Goal: Check status: Check status

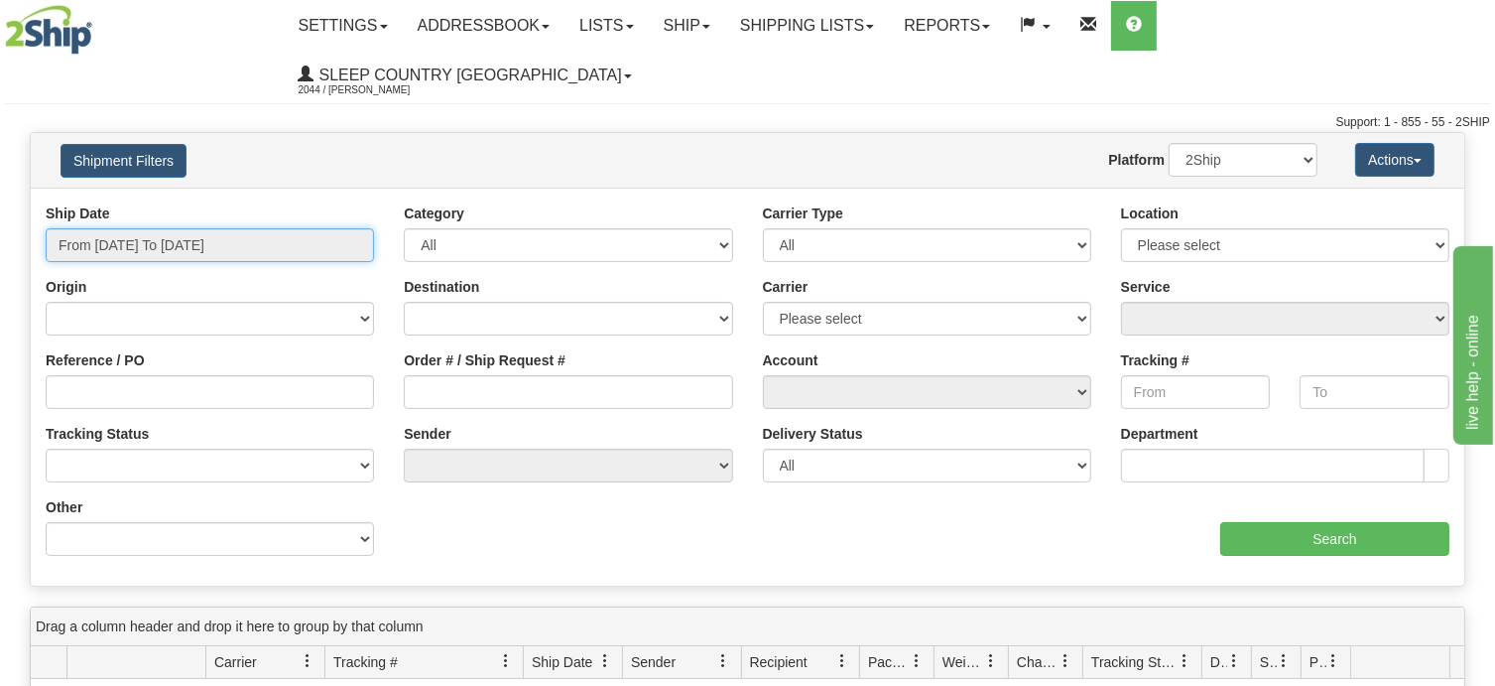
click at [290, 228] on input "From [DATE] To [DATE]" at bounding box center [210, 245] width 328 height 34
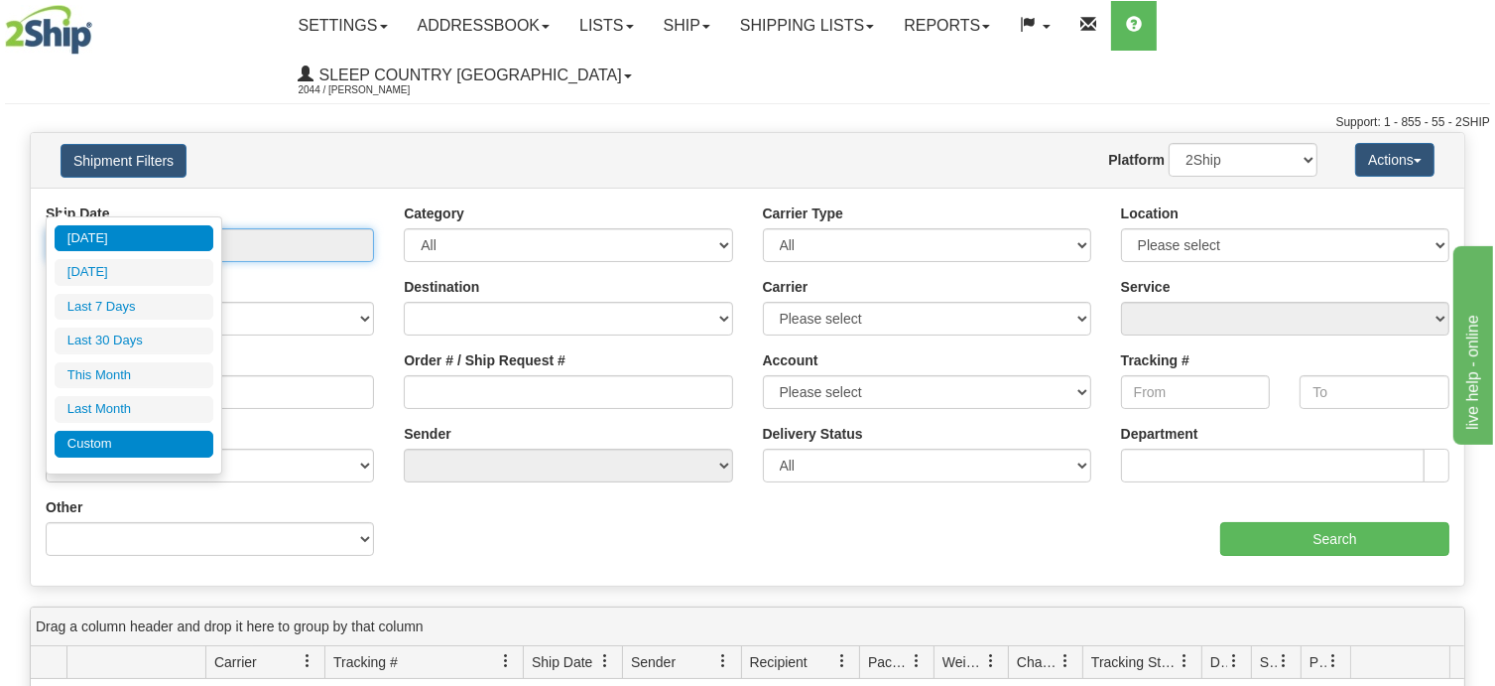
type input "[DATE]"
click at [128, 441] on li "Custom" at bounding box center [134, 444] width 159 height 27
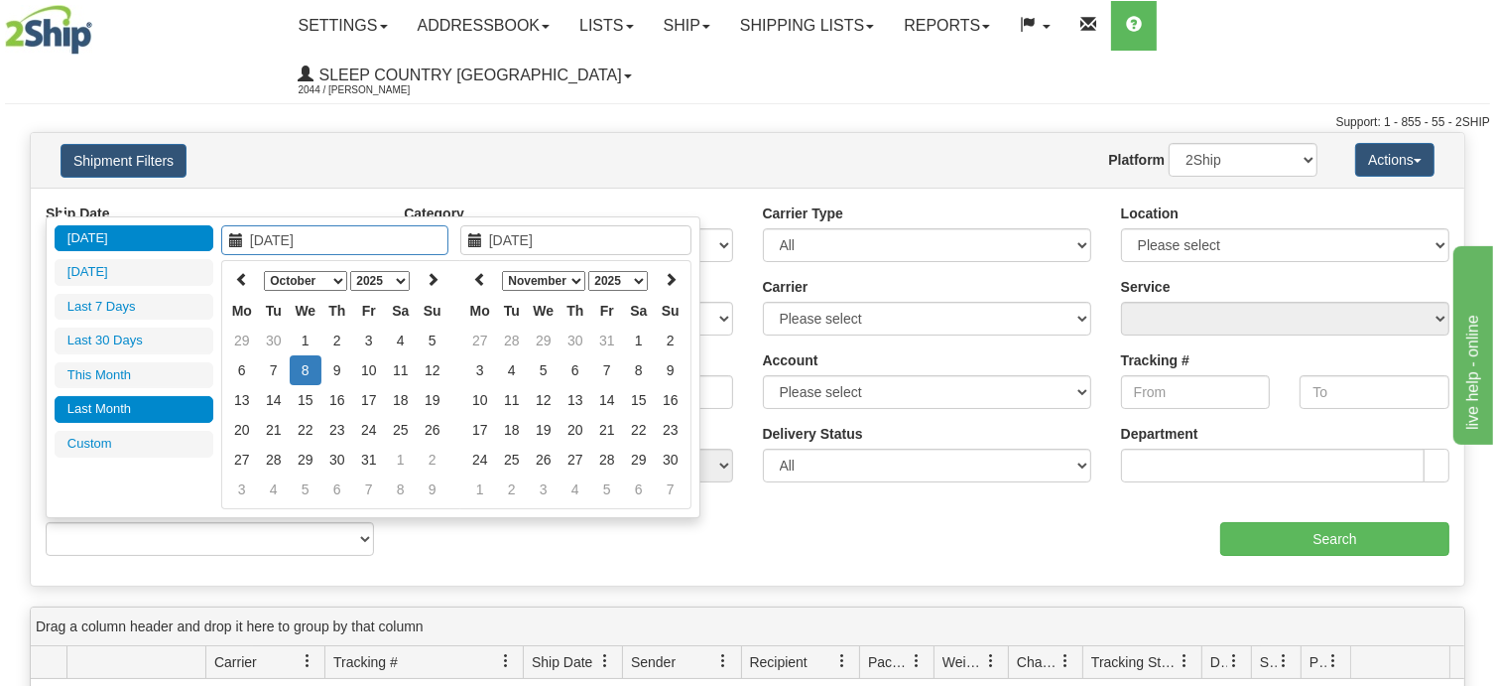
type input "[DATE]"
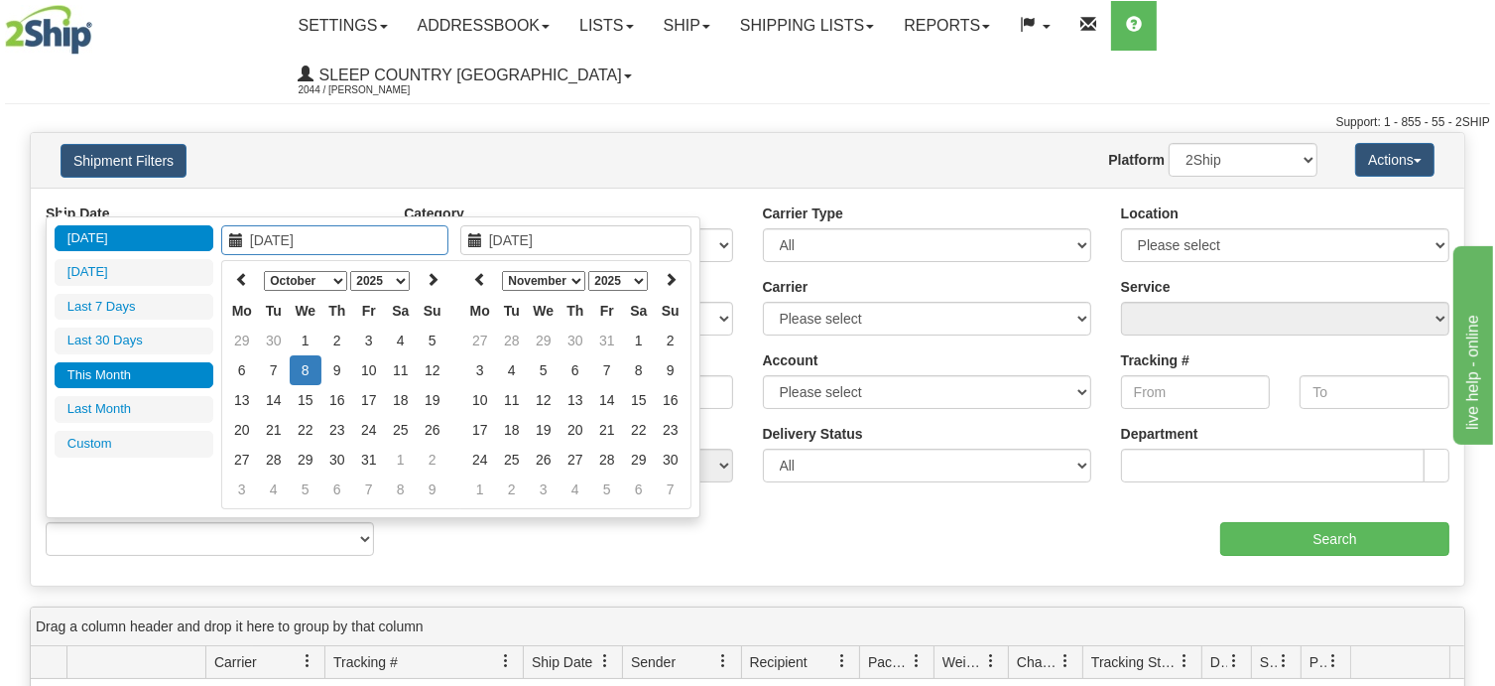
type input "[DATE]"
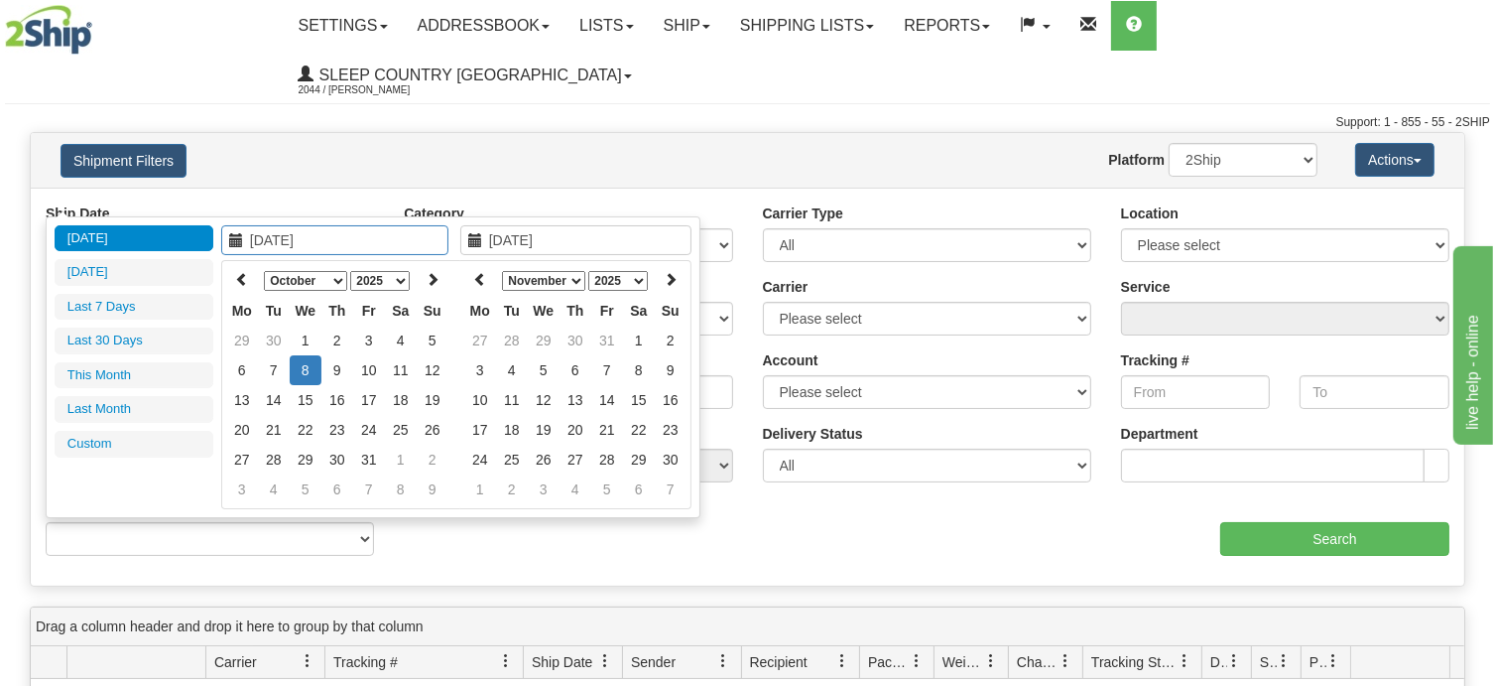
type input "[DATE]"
click at [242, 275] on icon at bounding box center [242, 279] width 14 height 14
type input "[DATE]"
click at [238, 364] on td "1" at bounding box center [242, 370] width 32 height 30
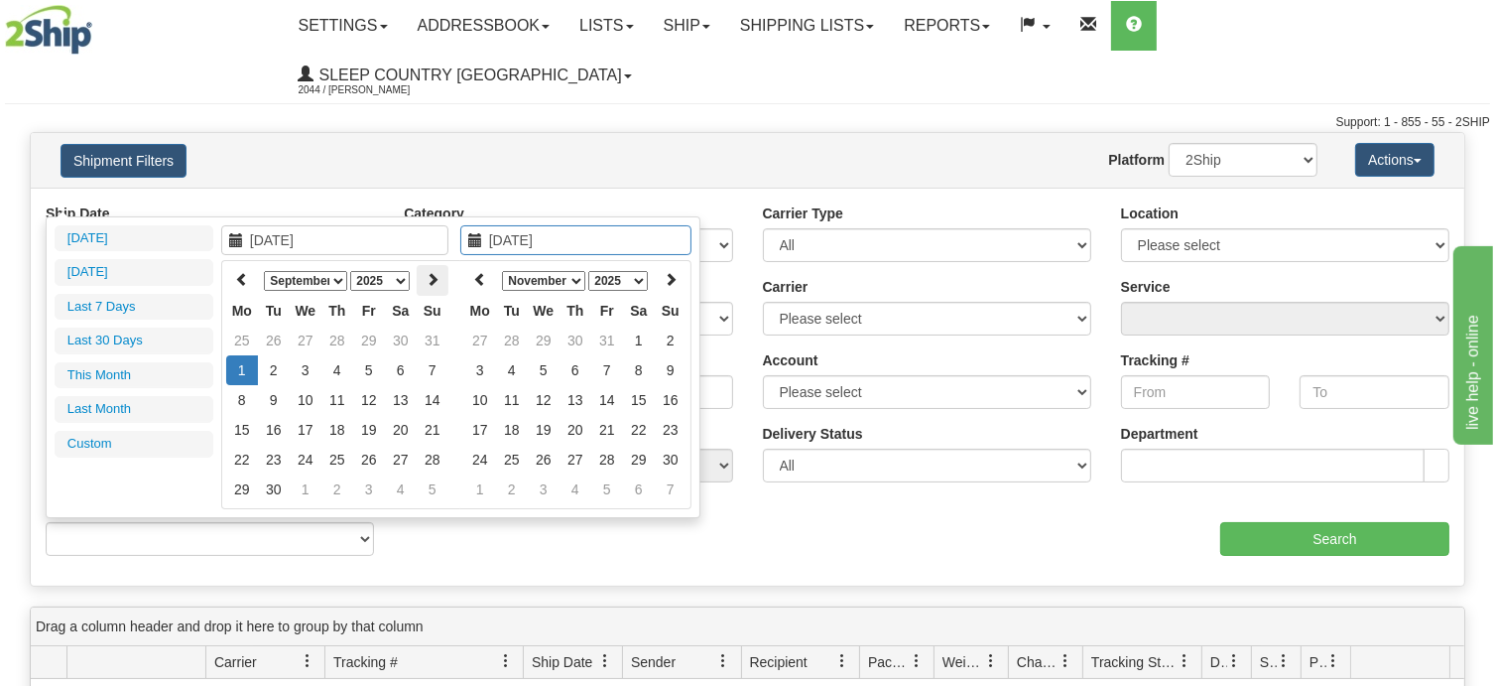
click at [433, 274] on icon at bounding box center [433, 279] width 14 height 14
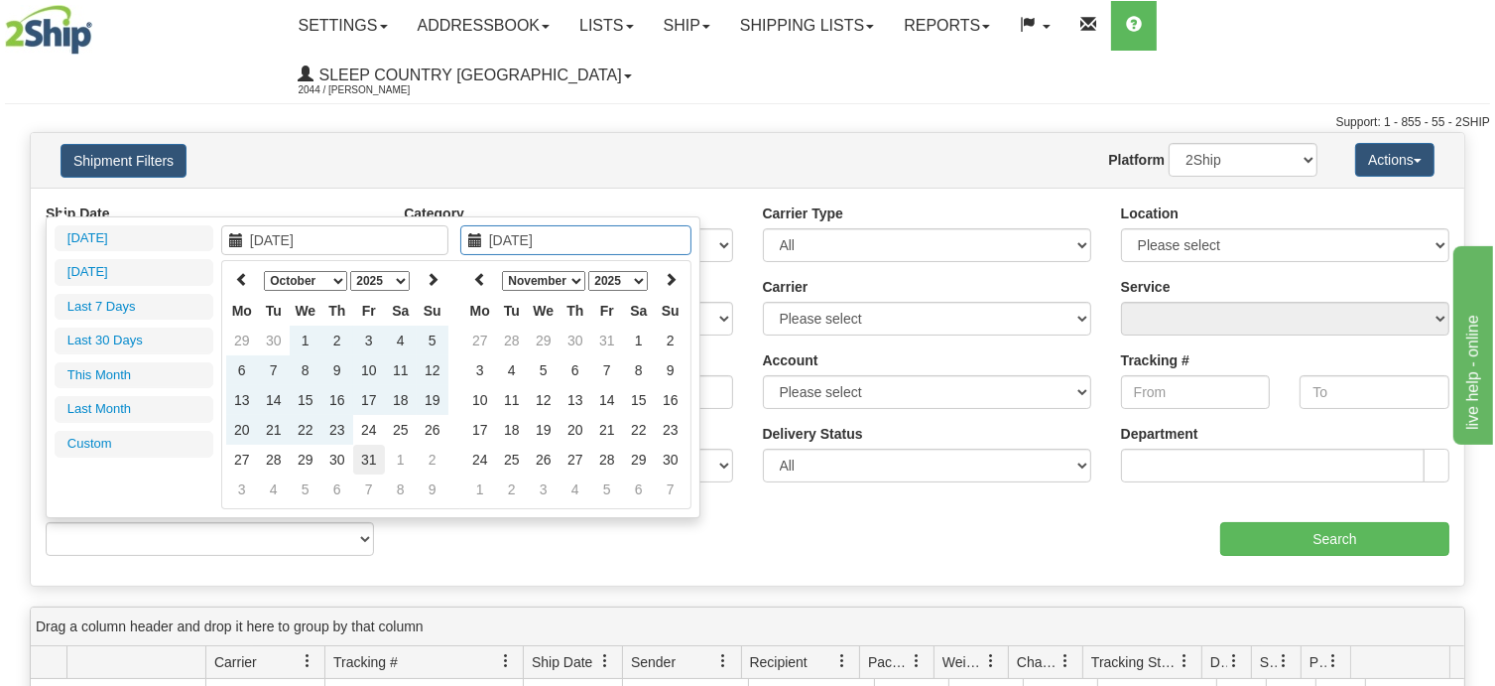
type input "[DATE]"
click at [360, 459] on td "31" at bounding box center [369, 459] width 32 height 30
type input "From [DATE] To [DATE]"
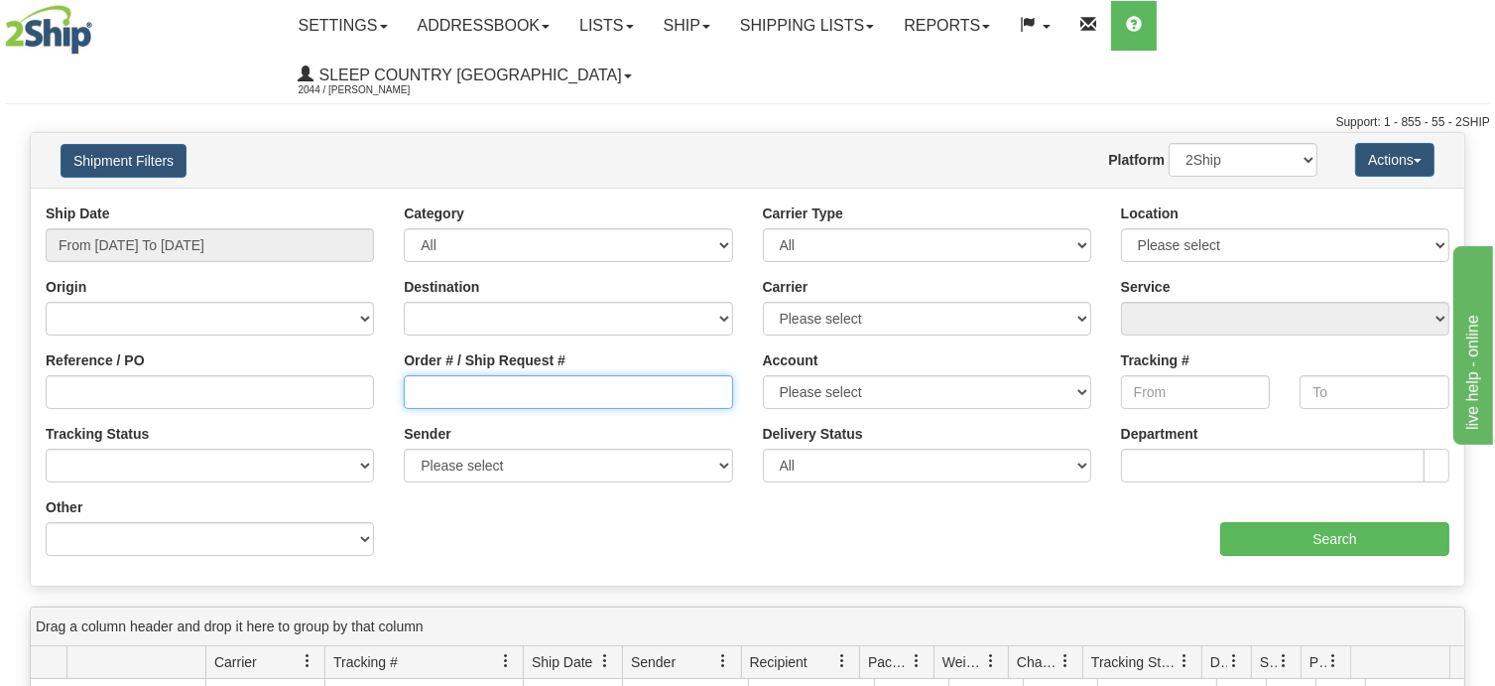
click at [439, 375] on input "Order # / Ship Request #" at bounding box center [568, 392] width 328 height 34
paste input "9007I092815"
type input "9007I092815"
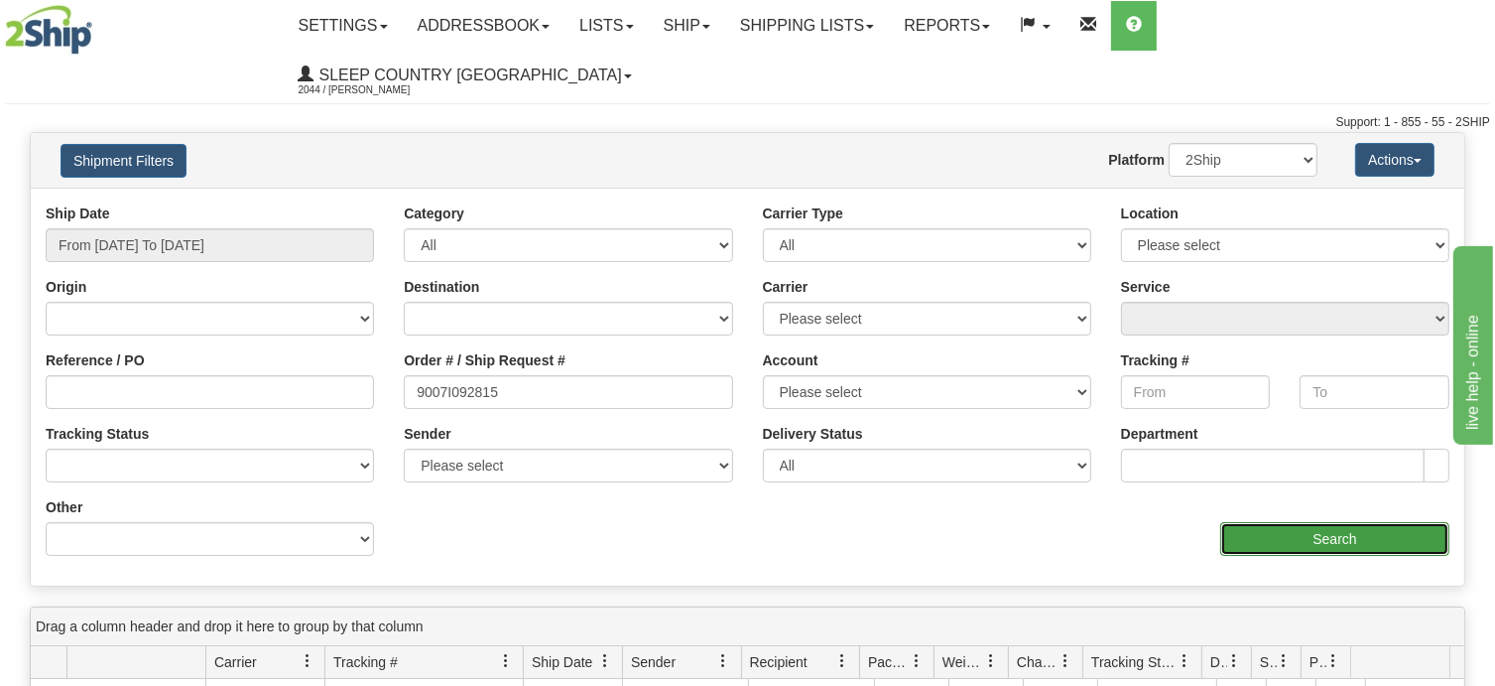
click at [1346, 522] on input "Search" at bounding box center [1334, 539] width 229 height 34
